Goal: Complete application form: Complete application form

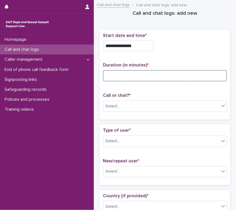
click at [112, 75] on input at bounding box center [165, 75] width 124 height 11
type input "**"
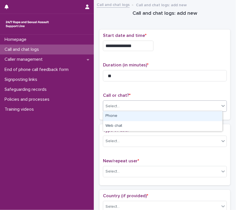
click at [121, 108] on div "Select..." at bounding box center [161, 106] width 116 height 9
click at [116, 116] on div "Phone" at bounding box center [162, 116] width 119 height 10
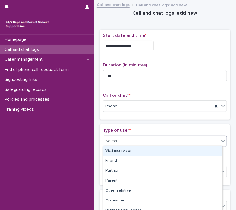
click at [116, 143] on div "Select..." at bounding box center [161, 141] width 116 height 9
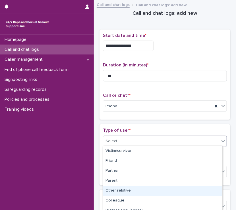
click at [118, 188] on div "Other relative" at bounding box center [162, 191] width 119 height 10
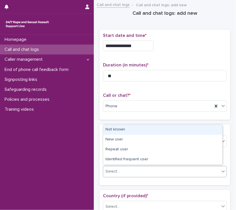
click at [123, 168] on div "Select..." at bounding box center [161, 171] width 116 height 9
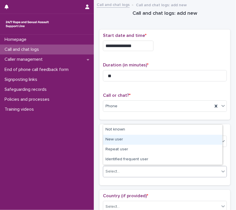
click at [111, 140] on div "New user" at bounding box center [162, 140] width 119 height 10
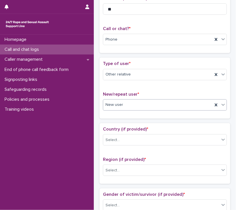
scroll to position [67, 0]
click at [114, 137] on div "Select..." at bounding box center [112, 140] width 14 height 6
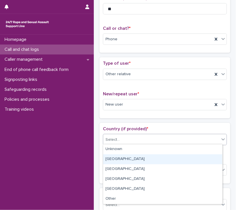
drag, startPoint x: 114, startPoint y: 152, endPoint x: 114, endPoint y: 159, distance: 6.5
click at [114, 159] on div "[GEOGRAPHIC_DATA]" at bounding box center [162, 159] width 119 height 10
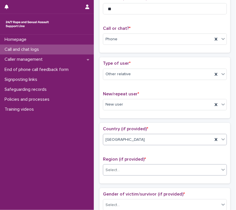
click at [111, 170] on div "Select..." at bounding box center [112, 170] width 14 height 6
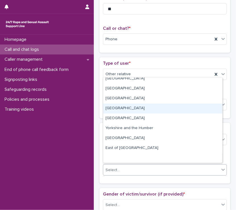
scroll to position [0, 0]
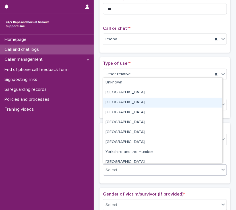
click at [119, 103] on div "[GEOGRAPHIC_DATA]" at bounding box center [162, 103] width 119 height 10
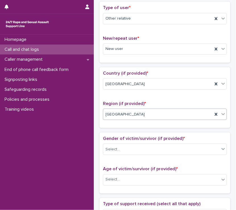
scroll to position [123, 0]
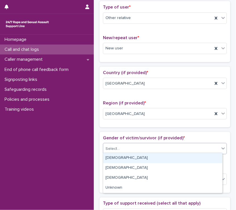
click at [120, 150] on div at bounding box center [120, 149] width 1 height 6
click at [112, 159] on div "[DEMOGRAPHIC_DATA]" at bounding box center [162, 158] width 119 height 10
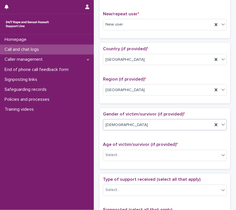
scroll to position [147, 0]
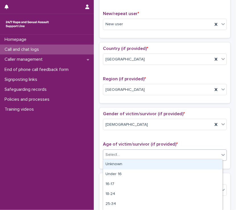
click at [114, 150] on div "Select..." at bounding box center [161, 154] width 116 height 9
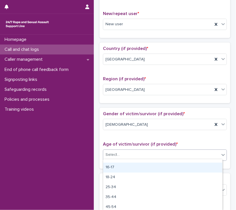
scroll to position [17, 0]
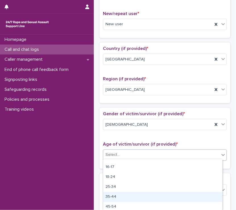
click at [114, 194] on div "35-44" at bounding box center [162, 197] width 119 height 10
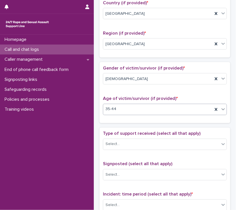
scroll to position [194, 0]
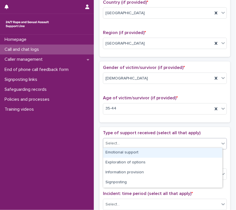
click at [120, 145] on div "Select..." at bounding box center [161, 143] width 116 height 9
click at [119, 150] on div "Emotional support" at bounding box center [162, 153] width 119 height 10
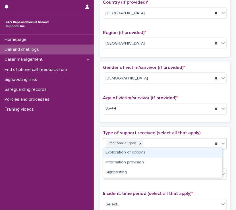
click at [154, 139] on div "Emotional support" at bounding box center [157, 144] width 109 height 10
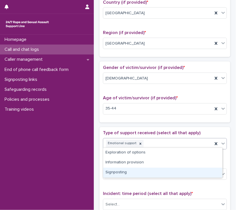
click at [123, 173] on div "Signposting" at bounding box center [162, 173] width 119 height 10
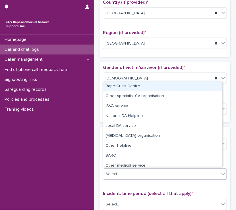
click at [123, 173] on div "Select..." at bounding box center [161, 174] width 116 height 9
click at [117, 85] on div "Rape Crisis Centre" at bounding box center [162, 86] width 119 height 10
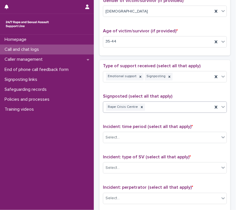
scroll to position [261, 0]
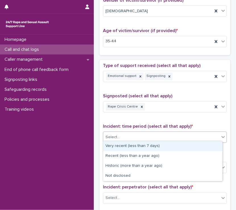
click at [111, 138] on div "Select..." at bounding box center [112, 138] width 14 height 6
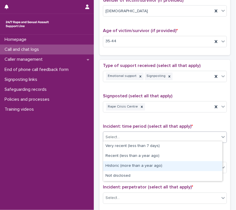
click at [118, 167] on div "Historic (more than a year ago)" at bounding box center [162, 166] width 119 height 10
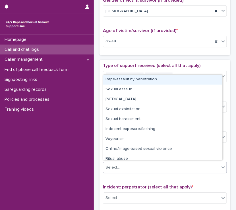
click at [118, 167] on div "Select..." at bounding box center [112, 168] width 14 height 6
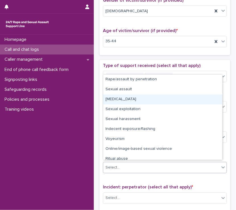
click at [118, 100] on div "[MEDICAL_DATA]" at bounding box center [162, 100] width 119 height 10
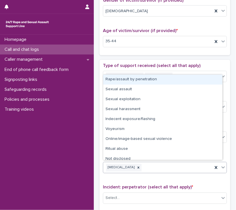
click at [162, 165] on div "[MEDICAL_DATA]" at bounding box center [157, 168] width 109 height 10
click at [131, 81] on div "Rape/assault by penetration" at bounding box center [162, 80] width 119 height 10
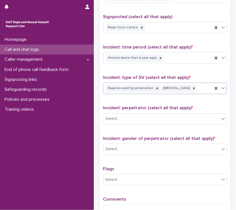
scroll to position [342, 0]
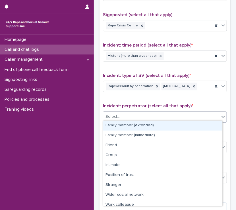
click at [110, 114] on div "Select..." at bounding box center [112, 117] width 14 height 6
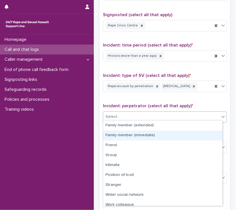
click at [119, 134] on div "Family member (immediate)" at bounding box center [162, 136] width 119 height 10
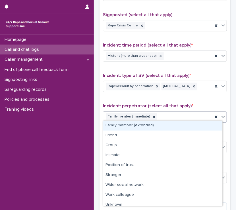
click at [167, 113] on div "Family member (immediate)" at bounding box center [157, 117] width 109 height 10
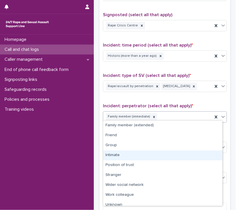
click at [109, 151] on div "Intimate" at bounding box center [162, 155] width 119 height 10
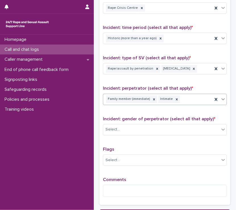
scroll to position [367, 0]
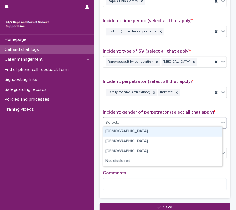
click at [123, 120] on div "Select..." at bounding box center [161, 122] width 116 height 9
click at [119, 130] on div "[DEMOGRAPHIC_DATA]" at bounding box center [162, 132] width 119 height 10
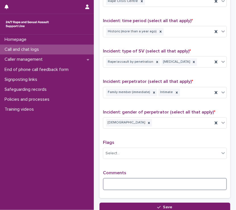
click at [108, 179] on textarea at bounding box center [165, 184] width 124 height 12
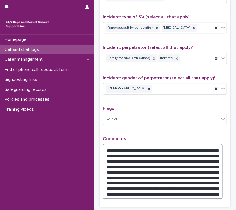
scroll to position [453, 0]
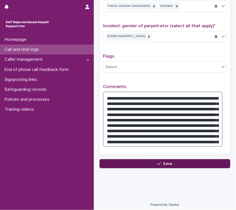
type textarea "**********"
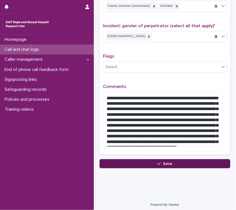
click at [142, 165] on button "Save" at bounding box center [164, 163] width 131 height 9
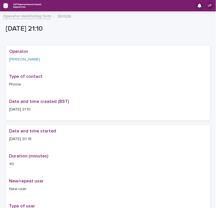
click at [6, 4] on icon "button" at bounding box center [5, 6] width 5 height 4
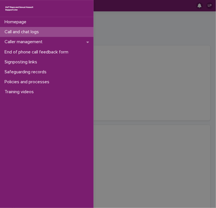
click at [30, 28] on div "Call and chat logs" at bounding box center [47, 32] width 94 height 10
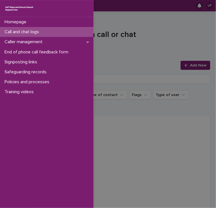
click at [114, 55] on div "Homepage Call and chat logs Caller management End of phone call feedback form S…" at bounding box center [108, 104] width 216 height 208
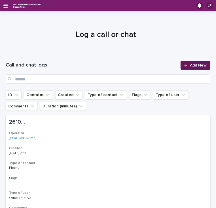
click at [186, 64] on div at bounding box center [188, 65] width 6 height 4
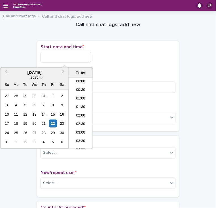
click at [43, 55] on input "text" at bounding box center [66, 57] width 51 height 11
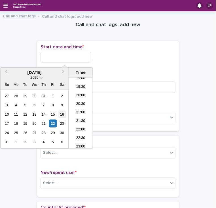
click at [62, 112] on div "16" at bounding box center [62, 114] width 8 height 8
click at [74, 58] on input "**********" at bounding box center [66, 57] width 51 height 11
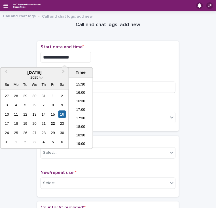
scroll to position [258, 0]
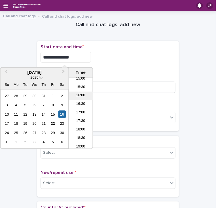
click at [79, 93] on li "16:00" at bounding box center [81, 96] width 24 height 9
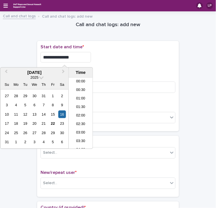
scroll to position [241, 0]
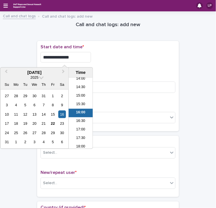
click at [72, 56] on input "**********" at bounding box center [66, 57] width 51 height 11
type input "**********"
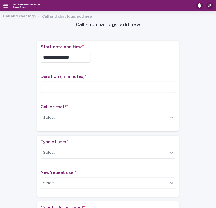
click at [110, 64] on div "**********" at bounding box center [108, 55] width 135 height 23
click at [52, 86] on input at bounding box center [108, 86] width 135 height 11
type input "**"
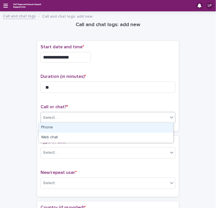
click at [49, 116] on div "Select..." at bounding box center [50, 118] width 14 height 6
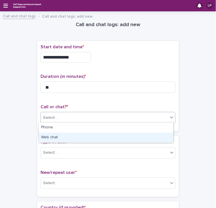
drag, startPoint x: 50, startPoint y: 131, endPoint x: 50, endPoint y: 139, distance: 7.4
click at [50, 139] on div "Web chat" at bounding box center [106, 138] width 135 height 10
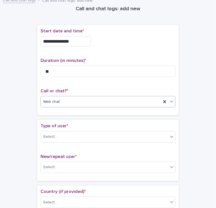
scroll to position [26, 0]
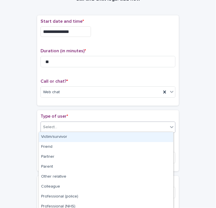
click at [58, 124] on input "text" at bounding box center [58, 126] width 1 height 5
click at [51, 134] on div "Victim/survivor" at bounding box center [106, 137] width 135 height 10
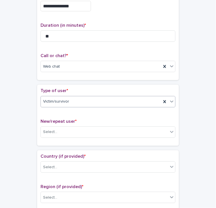
scroll to position [52, 0]
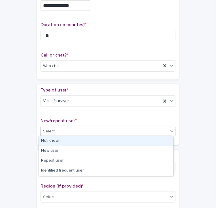
click at [56, 133] on div "Select..." at bounding box center [104, 131] width 127 height 9
click at [51, 141] on div "Not known" at bounding box center [106, 141] width 135 height 10
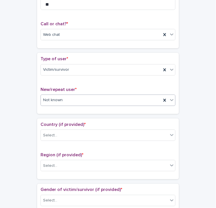
scroll to position [86, 0]
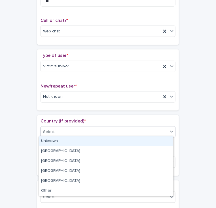
click at [52, 129] on div "Select..." at bounding box center [50, 132] width 14 height 6
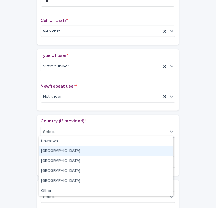
click at [47, 149] on div "[GEOGRAPHIC_DATA]" at bounding box center [106, 151] width 135 height 10
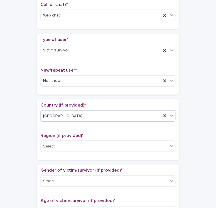
scroll to position [106, 0]
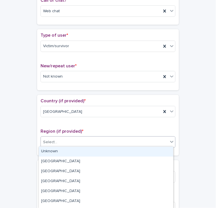
click at [48, 142] on div "Select..." at bounding box center [50, 142] width 14 height 6
drag, startPoint x: 46, startPoint y: 157, endPoint x: 47, endPoint y: 151, distance: 6.0
click at [47, 151] on div "Unknown" at bounding box center [106, 151] width 135 height 10
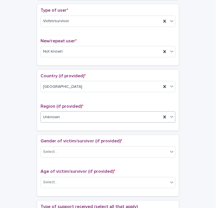
scroll to position [135, 0]
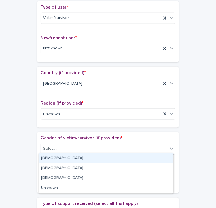
click at [49, 146] on div "Select..." at bounding box center [50, 149] width 14 height 6
click at [44, 162] on div "[DEMOGRAPHIC_DATA]" at bounding box center [106, 158] width 135 height 10
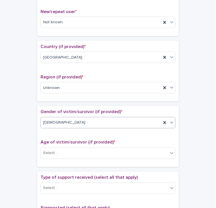
scroll to position [161, 0]
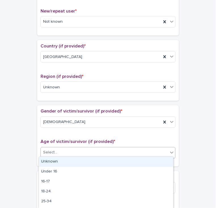
click at [45, 152] on div "Select..." at bounding box center [50, 153] width 14 height 6
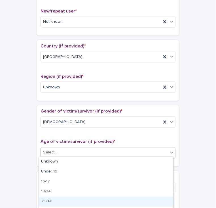
click at [46, 201] on div "25-34" at bounding box center [106, 201] width 135 height 10
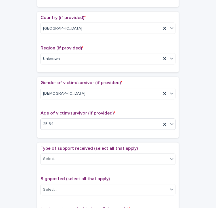
scroll to position [192, 0]
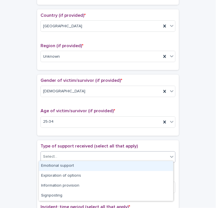
click at [45, 154] on div "Select..." at bounding box center [50, 157] width 14 height 6
click at [45, 166] on div "Emotional support" at bounding box center [106, 166] width 135 height 10
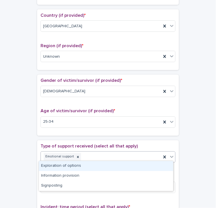
click at [92, 153] on div "Emotional support" at bounding box center [101, 157] width 121 height 10
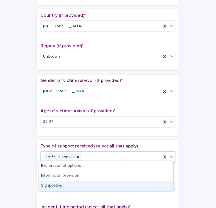
click at [55, 186] on div "Signposting" at bounding box center [106, 186] width 135 height 10
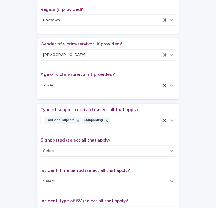
scroll to position [232, 0]
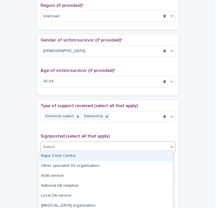
click at [51, 145] on div "Select..." at bounding box center [50, 147] width 14 height 6
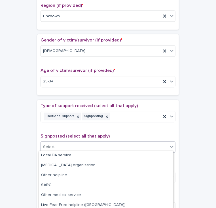
scroll to position [42, 0]
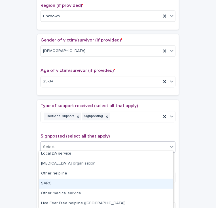
click at [51, 181] on div "SARC" at bounding box center [106, 184] width 135 height 10
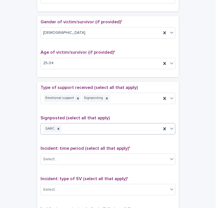
scroll to position [251, 0]
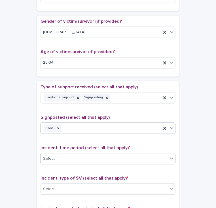
click at [53, 158] on div "Select..." at bounding box center [50, 159] width 14 height 6
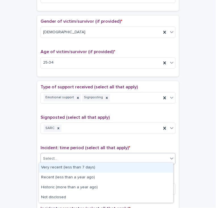
click at [52, 166] on div "Very recent (less than 7 days)" at bounding box center [106, 168] width 135 height 10
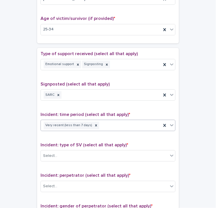
scroll to position [285, 0]
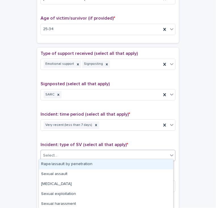
click at [57, 154] on div "Select..." at bounding box center [104, 155] width 127 height 9
click at [57, 164] on div "Rape/assault by penetration" at bounding box center [106, 164] width 135 height 10
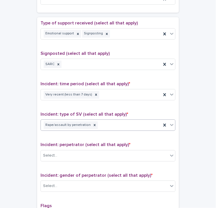
scroll to position [315, 0]
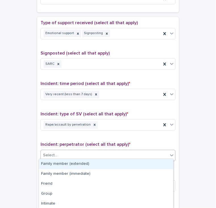
click at [61, 154] on div "Select..." at bounding box center [104, 154] width 127 height 9
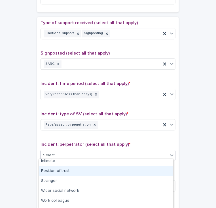
scroll to position [43, 0]
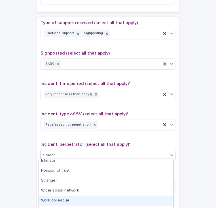
click at [55, 198] on div "Work colleague" at bounding box center [106, 201] width 135 height 10
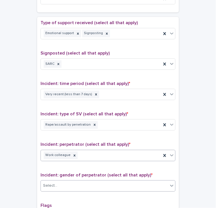
click at [56, 182] on div "Select..." at bounding box center [104, 185] width 127 height 9
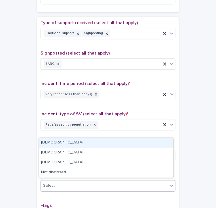
click at [48, 143] on div "[DEMOGRAPHIC_DATA]" at bounding box center [106, 143] width 135 height 10
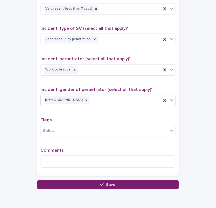
scroll to position [401, 0]
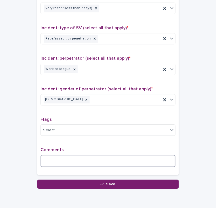
click at [47, 155] on textarea at bounding box center [108, 161] width 135 height 12
paste textarea "**********"
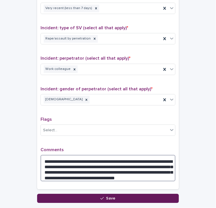
type textarea "**********"
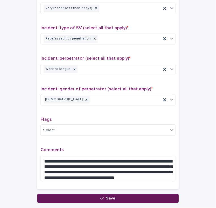
click at [95, 195] on button "Save" at bounding box center [108, 198] width 142 height 9
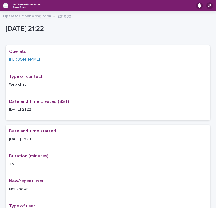
click at [3, 7] on icon "button" at bounding box center [5, 6] width 5 height 4
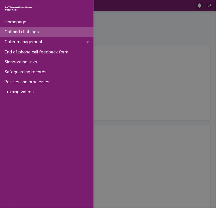
click at [14, 33] on p "Call and chat logs" at bounding box center [22, 31] width 41 height 5
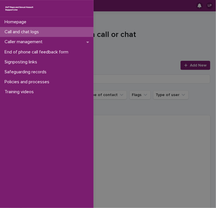
click at [123, 55] on div "Homepage Call and chat logs Caller management End of phone call feedback form S…" at bounding box center [108, 104] width 216 height 208
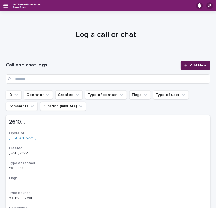
click at [190, 69] on link "Add New" at bounding box center [196, 65] width 30 height 9
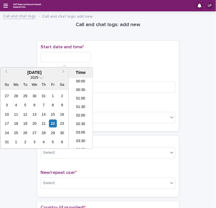
scroll to position [326, 0]
click at [50, 55] on input "text" at bounding box center [66, 57] width 51 height 11
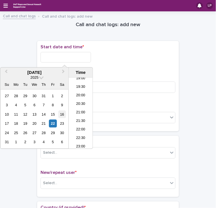
click at [62, 113] on div "16" at bounding box center [62, 114] width 8 height 8
click at [83, 80] on li "19:00" at bounding box center [81, 79] width 24 height 9
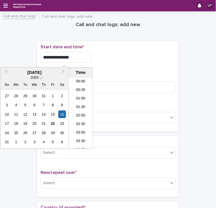
click at [71, 56] on input "**********" at bounding box center [66, 57] width 51 height 11
type input "**********"
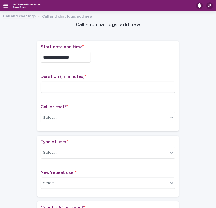
click at [108, 61] on div "**********" at bounding box center [108, 57] width 135 height 11
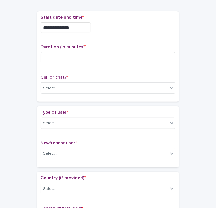
scroll to position [30, 0]
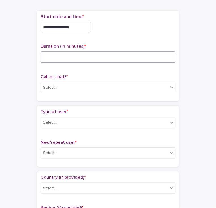
click at [47, 55] on input at bounding box center [108, 56] width 135 height 11
type input "**"
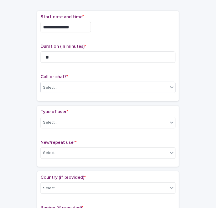
click at [47, 85] on div "Select..." at bounding box center [50, 88] width 14 height 6
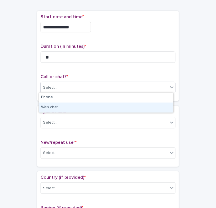
click at [48, 104] on div "Web chat" at bounding box center [106, 107] width 135 height 10
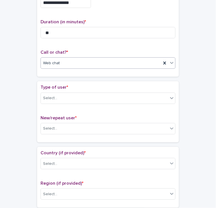
scroll to position [57, 0]
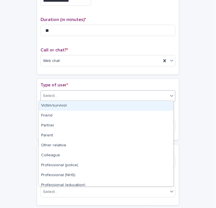
click at [48, 93] on div "Select..." at bounding box center [50, 96] width 14 height 6
click at [45, 108] on div "Victim/survivor" at bounding box center [106, 106] width 135 height 10
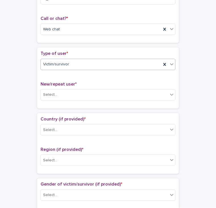
scroll to position [89, 0]
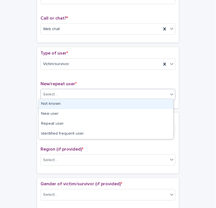
click at [49, 94] on div "Select..." at bounding box center [50, 94] width 14 height 6
click at [49, 104] on div "Not known" at bounding box center [106, 104] width 135 height 10
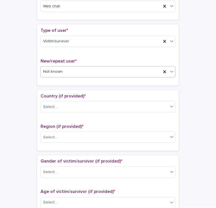
scroll to position [112, 0]
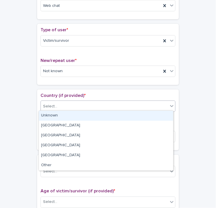
click at [50, 104] on div "Select..." at bounding box center [50, 106] width 14 height 6
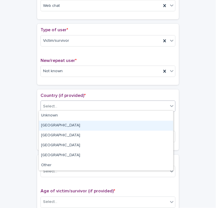
click at [49, 129] on div "[GEOGRAPHIC_DATA]" at bounding box center [106, 126] width 135 height 10
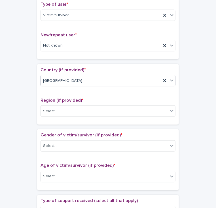
scroll to position [138, 0]
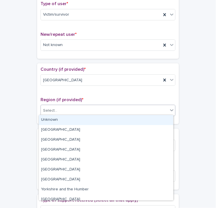
click at [47, 108] on div "Select..." at bounding box center [50, 111] width 14 height 6
click at [45, 119] on div "Unknown" at bounding box center [106, 120] width 135 height 10
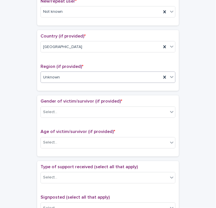
scroll to position [172, 0]
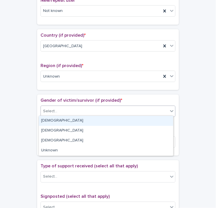
click at [47, 112] on div "Select..." at bounding box center [50, 111] width 14 height 6
click at [47, 122] on div "[DEMOGRAPHIC_DATA]" at bounding box center [106, 121] width 135 height 10
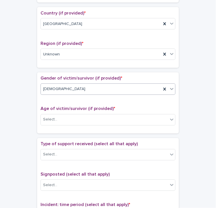
scroll to position [195, 0]
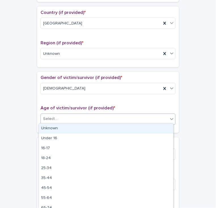
click at [49, 116] on div "Select..." at bounding box center [50, 119] width 14 height 6
click at [46, 127] on div "Unknown" at bounding box center [106, 128] width 135 height 10
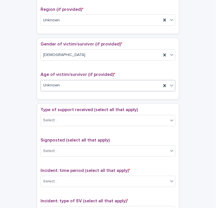
scroll to position [231, 0]
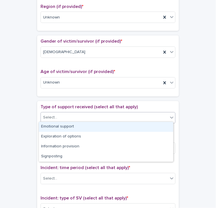
click at [45, 118] on div "Select..." at bounding box center [50, 118] width 14 height 6
click at [47, 125] on div "Emotional support" at bounding box center [106, 127] width 135 height 10
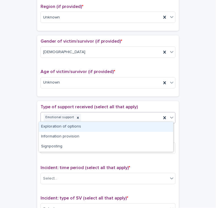
click at [91, 116] on div "Emotional support" at bounding box center [101, 118] width 121 height 10
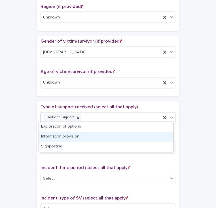
click at [58, 139] on div "Information provision" at bounding box center [106, 137] width 135 height 10
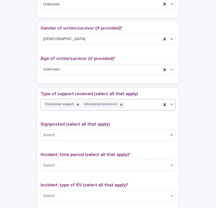
scroll to position [245, 0]
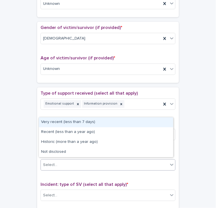
click at [60, 165] on div "Select..." at bounding box center [104, 164] width 127 height 9
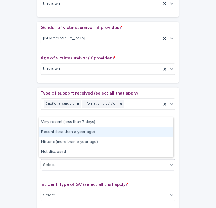
click at [67, 132] on div "Recent (less than a year ago)" at bounding box center [106, 132] width 135 height 10
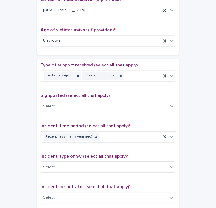
scroll to position [277, 0]
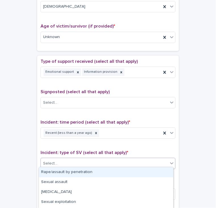
click at [52, 163] on div "Select..." at bounding box center [50, 163] width 14 height 6
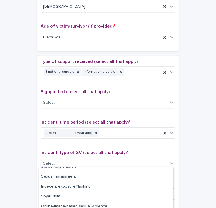
scroll to position [36, 0]
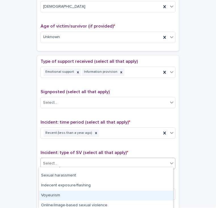
drag, startPoint x: 53, startPoint y: 188, endPoint x: 51, endPoint y: 196, distance: 8.2
click at [51, 196] on div "Voyeurism" at bounding box center [106, 195] width 135 height 10
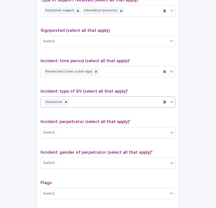
scroll to position [338, 0]
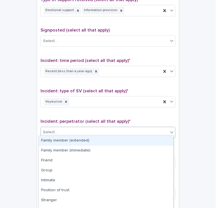
click at [53, 131] on div "Select..." at bounding box center [50, 132] width 14 height 6
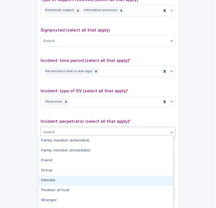
drag, startPoint x: 58, startPoint y: 169, endPoint x: 57, endPoint y: 175, distance: 6.3
click at [57, 175] on div "Intimate" at bounding box center [106, 180] width 135 height 10
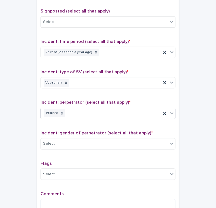
scroll to position [361, 0]
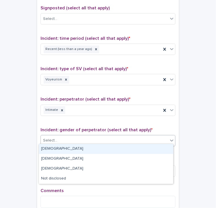
click at [58, 139] on input "text" at bounding box center [58, 139] width 1 height 5
click at [46, 148] on div "[DEMOGRAPHIC_DATA]" at bounding box center [106, 149] width 135 height 10
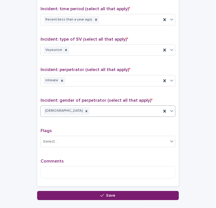
scroll to position [393, 0]
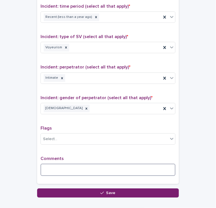
click at [48, 164] on textarea at bounding box center [108, 170] width 135 height 12
paste textarea "**********"
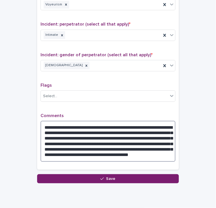
scroll to position [436, 0]
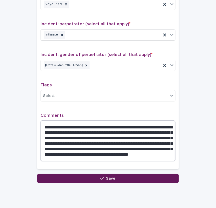
type textarea "**********"
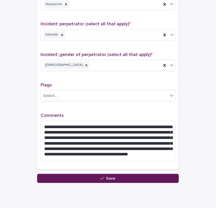
click at [52, 177] on button "Save" at bounding box center [108, 178] width 142 height 9
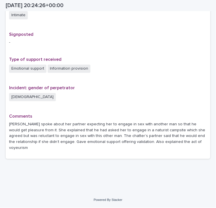
scroll to position [355, 0]
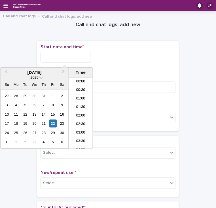
click at [51, 54] on input "text" at bounding box center [66, 57] width 51 height 11
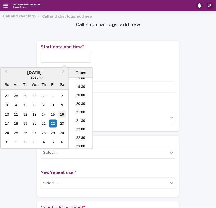
click at [63, 115] on div "16" at bounding box center [62, 114] width 8 height 8
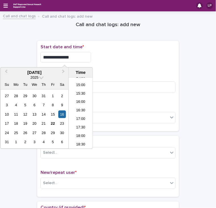
scroll to position [252, 0]
click at [79, 125] on li "17:30" at bounding box center [81, 128] width 24 height 9
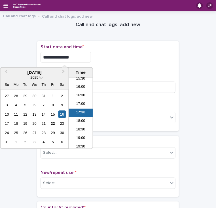
click at [72, 58] on input "**********" at bounding box center [66, 57] width 51 height 11
type input "**********"
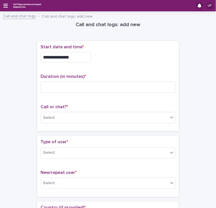
click at [114, 50] on div "**********" at bounding box center [108, 55] width 135 height 23
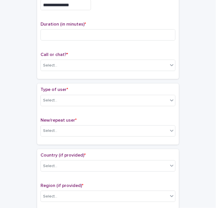
scroll to position [53, 0]
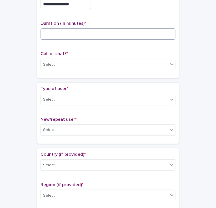
click at [46, 32] on input at bounding box center [108, 33] width 135 height 11
type input "*"
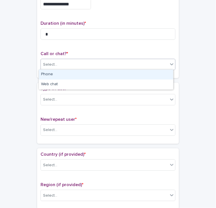
click at [53, 62] on div "Select..." at bounding box center [50, 65] width 14 height 6
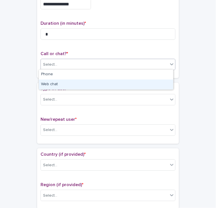
click at [49, 83] on div "Web chat" at bounding box center [106, 84] width 135 height 10
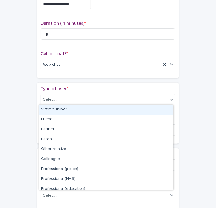
click at [49, 100] on div "Select..." at bounding box center [50, 100] width 14 height 6
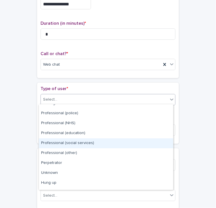
scroll to position [64, 0]
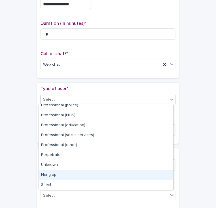
click at [42, 176] on div "Hung up" at bounding box center [106, 175] width 135 height 10
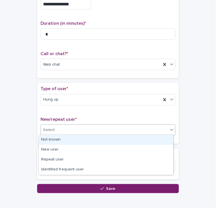
click at [49, 129] on div "Select..." at bounding box center [50, 130] width 14 height 6
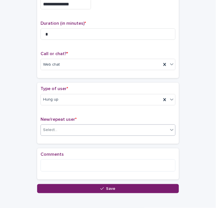
click at [49, 129] on div "Select..." at bounding box center [50, 130] width 14 height 6
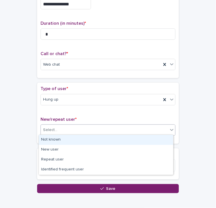
click at [49, 129] on div "Select..." at bounding box center [50, 130] width 14 height 6
click at [45, 142] on div "Not known" at bounding box center [106, 140] width 135 height 10
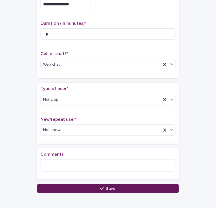
click at [49, 186] on button "Save" at bounding box center [108, 188] width 142 height 9
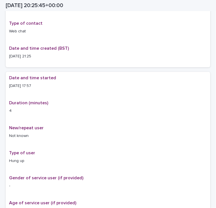
scroll to position [56, 0]
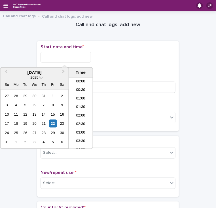
scroll to position [326, 0]
click at [47, 57] on input "text" at bounding box center [66, 57] width 51 height 11
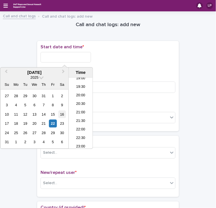
click at [64, 116] on div "16" at bounding box center [62, 114] width 8 height 8
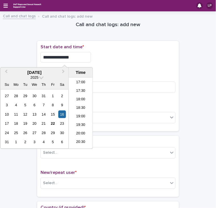
scroll to position [285, 0]
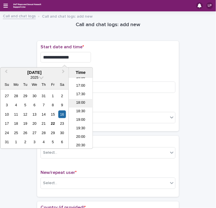
click at [85, 105] on li "18:00" at bounding box center [81, 103] width 24 height 9
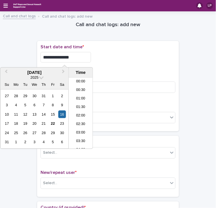
click at [72, 60] on input "**********" at bounding box center [66, 57] width 51 height 11
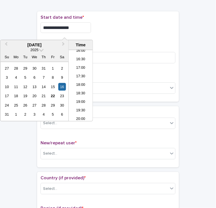
scroll to position [32, 0]
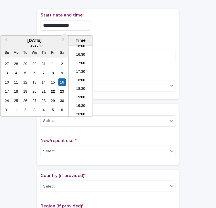
type input "**********"
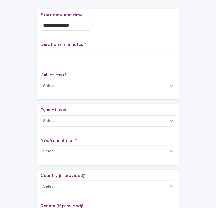
click at [118, 32] on div "**********" at bounding box center [108, 23] width 135 height 23
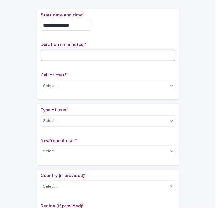
click at [59, 51] on input at bounding box center [108, 55] width 135 height 11
type input "*"
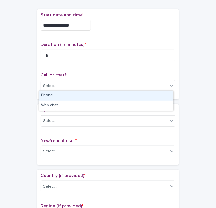
click at [170, 85] on icon at bounding box center [171, 86] width 3 height 2
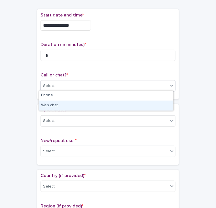
click at [101, 107] on div "Web chat" at bounding box center [106, 105] width 135 height 10
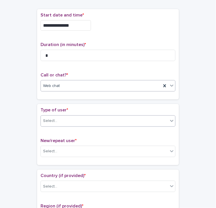
click at [54, 119] on div "Select..." at bounding box center [50, 121] width 14 height 6
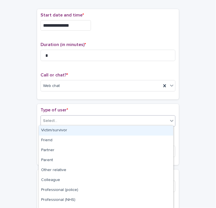
click at [50, 120] on div "Select..." at bounding box center [50, 121] width 14 height 6
click at [49, 126] on div "Victim/survivor" at bounding box center [106, 130] width 135 height 10
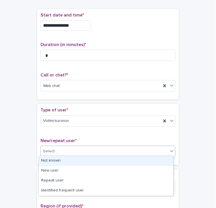
click at [50, 150] on div "Select..." at bounding box center [50, 151] width 14 height 6
click at [49, 163] on div "Not known" at bounding box center [106, 161] width 135 height 10
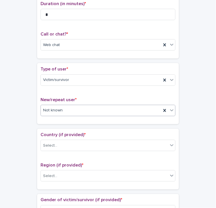
scroll to position [73, 0]
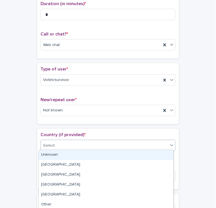
click at [50, 147] on div "Select..." at bounding box center [104, 145] width 127 height 9
click at [49, 156] on div "Unknown" at bounding box center [106, 155] width 135 height 10
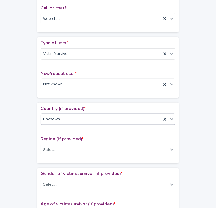
scroll to position [99, 0]
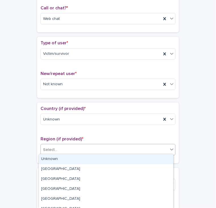
click at [48, 145] on div "Select..." at bounding box center [104, 149] width 127 height 9
click at [47, 160] on div "Unknown" at bounding box center [106, 159] width 135 height 10
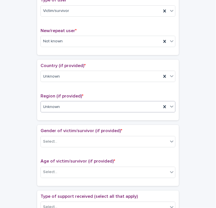
scroll to position [145, 0]
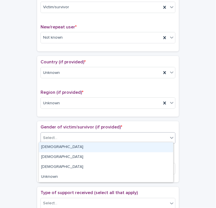
click at [49, 138] on div "Select..." at bounding box center [50, 138] width 14 height 6
click at [47, 146] on div "[DEMOGRAPHIC_DATA]" at bounding box center [106, 147] width 135 height 10
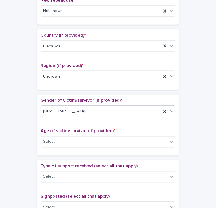
scroll to position [175, 0]
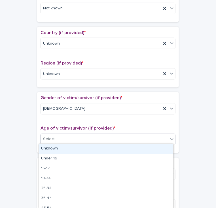
click at [50, 135] on div "Select..." at bounding box center [104, 139] width 127 height 9
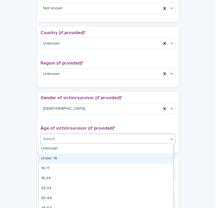
click at [49, 154] on div "Under 16" at bounding box center [106, 159] width 135 height 10
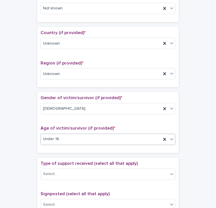
click at [64, 138] on div "Under 16" at bounding box center [101, 139] width 121 height 9
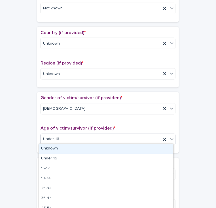
click at [46, 152] on div "Unknown" at bounding box center [106, 149] width 135 height 10
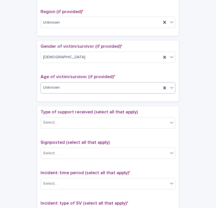
scroll to position [227, 0]
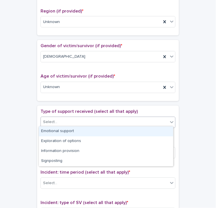
click at [48, 123] on div "Select..." at bounding box center [50, 122] width 14 height 6
click at [46, 131] on div "Emotional support" at bounding box center [106, 131] width 135 height 10
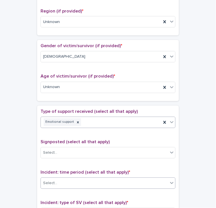
click at [48, 179] on div "Select..." at bounding box center [104, 183] width 127 height 9
click at [58, 180] on input "text" at bounding box center [58, 182] width 1 height 5
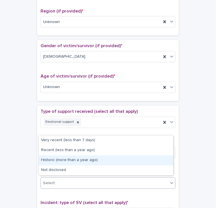
click at [67, 159] on div "Historic (more than a year ago)" at bounding box center [106, 160] width 135 height 10
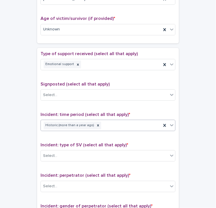
scroll to position [286, 0]
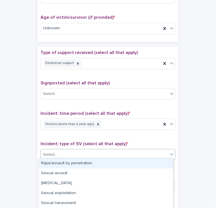
click at [67, 152] on div "Select..." at bounding box center [104, 154] width 127 height 9
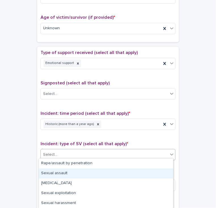
click at [55, 173] on div "Sexual assault" at bounding box center [106, 173] width 135 height 10
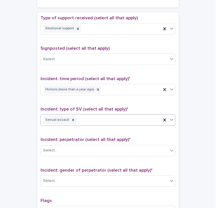
scroll to position [321, 0]
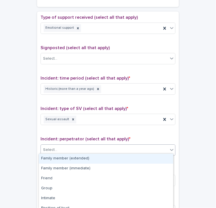
click at [49, 148] on div "Select..." at bounding box center [50, 150] width 14 height 6
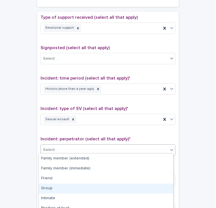
scroll to position [55, 0]
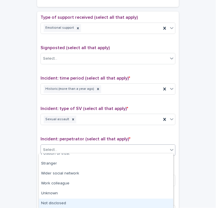
click at [50, 204] on div "Not disclosed" at bounding box center [106, 203] width 135 height 10
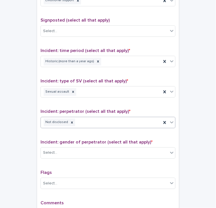
scroll to position [352, 0]
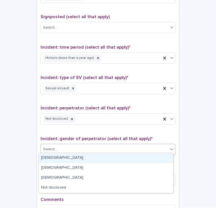
click at [56, 147] on div "Select..." at bounding box center [104, 148] width 127 height 9
click at [51, 155] on div "[DEMOGRAPHIC_DATA]" at bounding box center [106, 158] width 135 height 10
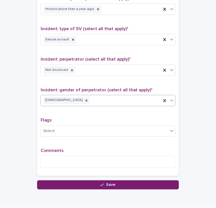
scroll to position [401, 0]
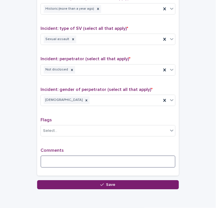
click at [45, 155] on textarea at bounding box center [108, 161] width 135 height 12
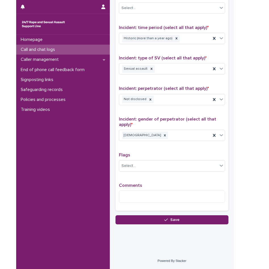
scroll to position [347, 0]
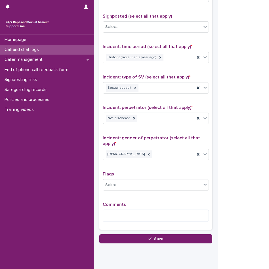
click at [112, 210] on textarea at bounding box center [156, 215] width 106 height 12
paste textarea "**********"
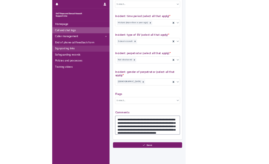
scroll to position [367, 0]
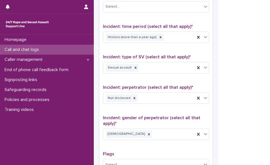
type textarea "**********"
click at [91, 79] on div "Homepage Call and chat logs Caller management End of phone call feedback form S…" at bounding box center [47, 82] width 94 height 164
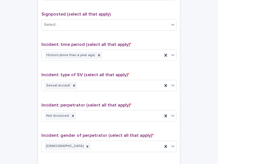
click at [91, 81] on div "Sexual assault" at bounding box center [102, 86] width 121 height 10
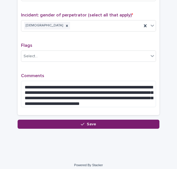
scroll to position [476, 0]
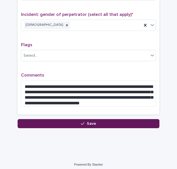
click at [58, 120] on button "Save" at bounding box center [89, 123] width 142 height 9
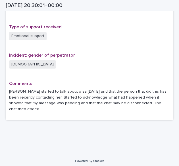
scroll to position [391, 0]
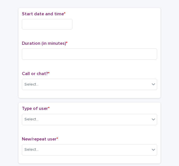
scroll to position [22, 0]
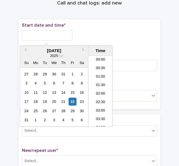
click at [36, 35] on input "text" at bounding box center [47, 35] width 51 height 11
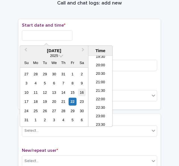
click at [83, 92] on div "16" at bounding box center [82, 93] width 8 height 8
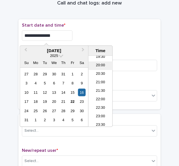
scroll to position [278, 0]
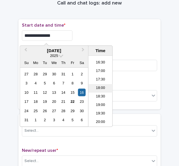
click at [94, 87] on li "18:00" at bounding box center [100, 88] width 24 height 9
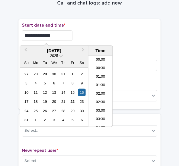
scroll to position [275, 0]
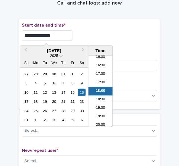
click at [52, 35] on input "**********" at bounding box center [47, 35] width 51 height 11
type input "**********"
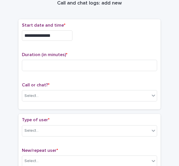
drag, startPoint x: 95, startPoint y: 31, endPoint x: 90, endPoint y: 37, distance: 8.1
click at [95, 32] on div "**********" at bounding box center [89, 35] width 135 height 11
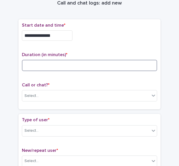
click at [24, 66] on input at bounding box center [89, 65] width 135 height 11
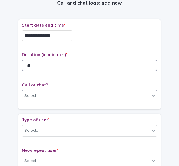
type input "**"
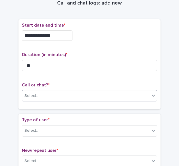
click at [33, 92] on div "Select..." at bounding box center [85, 95] width 127 height 9
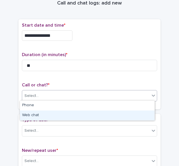
click at [28, 114] on div "Web chat" at bounding box center [87, 116] width 135 height 10
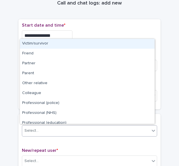
click at [29, 128] on div "Select..." at bounding box center [31, 131] width 14 height 6
click at [35, 44] on div "Victim/survivor" at bounding box center [87, 44] width 135 height 10
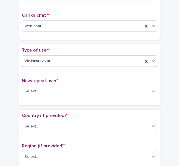
scroll to position [107, 0]
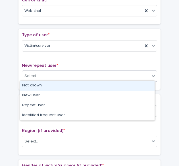
click at [41, 74] on div "Select..." at bounding box center [85, 76] width 127 height 9
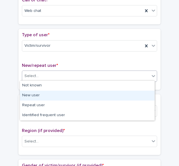
click at [34, 96] on div "New user" at bounding box center [87, 96] width 135 height 10
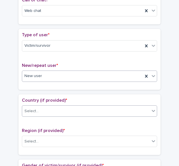
click at [41, 110] on div "Select..." at bounding box center [85, 111] width 127 height 9
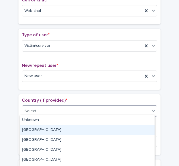
click at [32, 130] on div "[GEOGRAPHIC_DATA]" at bounding box center [87, 130] width 135 height 10
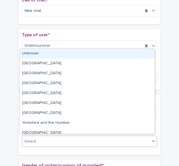
click at [41, 141] on div "Select..." at bounding box center [85, 141] width 127 height 9
click at [35, 54] on div "Unknown" at bounding box center [87, 54] width 135 height 10
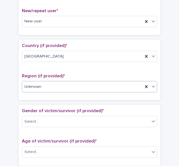
scroll to position [164, 0]
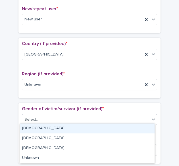
click at [33, 121] on div "Select..." at bounding box center [85, 119] width 127 height 9
click at [32, 127] on div "[DEMOGRAPHIC_DATA]" at bounding box center [87, 129] width 135 height 10
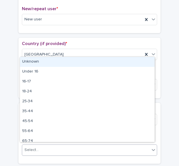
click at [43, 146] on div "Select..." at bounding box center [85, 150] width 127 height 9
click at [37, 63] on div "Unknown" at bounding box center [87, 62] width 135 height 10
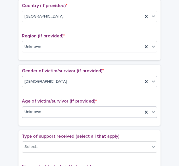
scroll to position [220, 0]
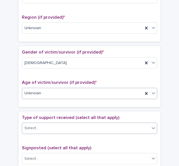
click at [35, 126] on div "Select..." at bounding box center [31, 128] width 14 height 6
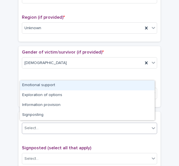
click at [31, 85] on div "Emotional support" at bounding box center [87, 86] width 135 height 10
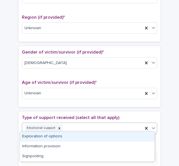
click at [72, 129] on div "Emotional support" at bounding box center [82, 128] width 121 height 10
click at [60, 136] on div "Exploration of options" at bounding box center [87, 137] width 135 height 10
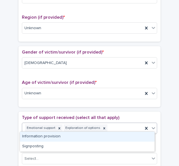
click at [115, 126] on div "Emotional support Exploration of options" at bounding box center [82, 128] width 121 height 10
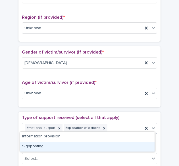
click at [73, 143] on div "Signposting" at bounding box center [87, 147] width 135 height 10
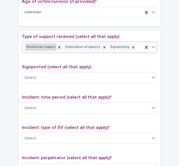
scroll to position [305, 0]
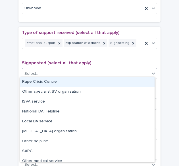
click at [28, 74] on div "Select..." at bounding box center [31, 74] width 14 height 6
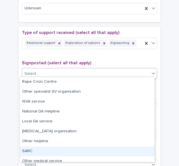
click at [30, 148] on div "SARC" at bounding box center [87, 152] width 135 height 10
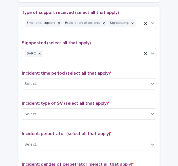
scroll to position [362, 0]
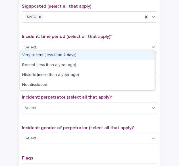
click at [43, 44] on div "Select..." at bounding box center [85, 47] width 127 height 9
click at [44, 56] on div "Very recent (less than 7 days)" at bounding box center [87, 56] width 135 height 10
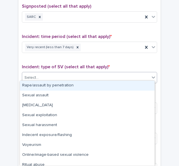
click at [38, 76] on div "Select..." at bounding box center [85, 77] width 127 height 9
click at [33, 89] on div "Rape/assault by penetration" at bounding box center [87, 86] width 135 height 10
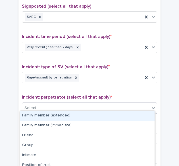
click at [39, 106] on input "text" at bounding box center [39, 107] width 1 height 5
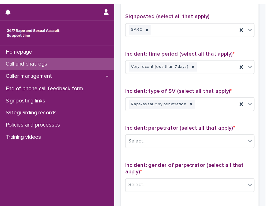
scroll to position [336, 0]
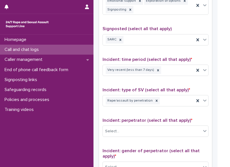
click at [104, 106] on div "Incident: type of SV (select all that apply) * Rape/assault by penetration" at bounding box center [156, 99] width 106 height 24
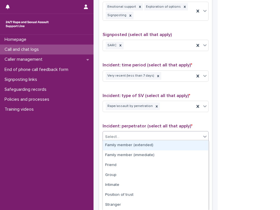
click at [112, 134] on div "Select..." at bounding box center [112, 137] width 14 height 6
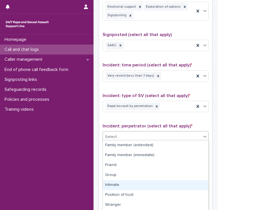
click at [112, 185] on div "Intimate" at bounding box center [156, 185] width 106 height 10
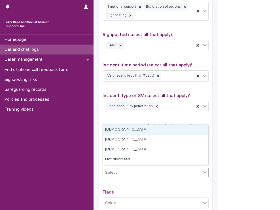
click at [110, 171] on div "Select..." at bounding box center [112, 173] width 14 height 6
click at [112, 131] on div "[DEMOGRAPHIC_DATA]" at bounding box center [156, 130] width 106 height 10
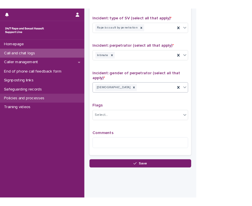
scroll to position [421, 0]
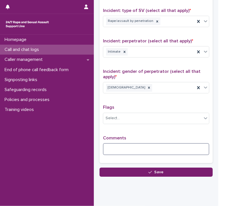
click at [115, 143] on textarea at bounding box center [156, 149] width 106 height 12
paste textarea "**********"
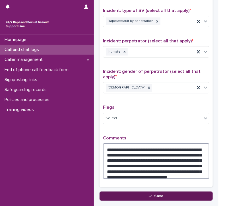
type textarea "**********"
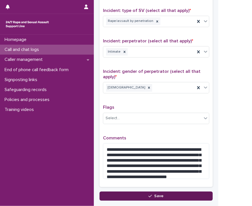
click at [135, 191] on button "Save" at bounding box center [155, 195] width 113 height 9
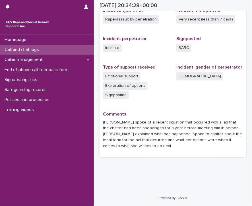
scroll to position [194, 0]
